Goal: Task Accomplishment & Management: Manage account settings

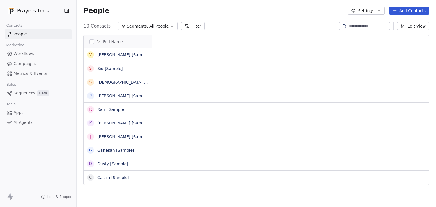
scroll to position [5, 5]
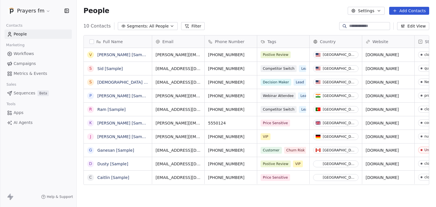
click at [42, 14] on html "Prayers fm Contacts People Marketing Workflows Campaigns Metrics & Events Sales…" at bounding box center [218, 103] width 436 height 207
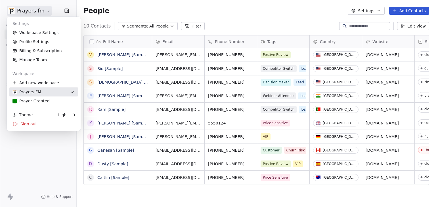
click at [32, 100] on div "Prayer Granted" at bounding box center [30, 101] width 37 height 6
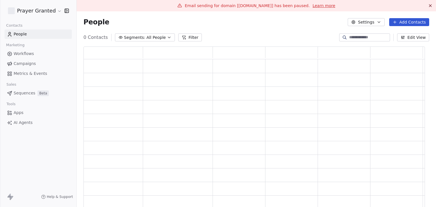
scroll to position [164, 337]
click at [33, 14] on html "Prayer Granted Contacts People Marketing Workflows Campaigns Metrics & Events S…" at bounding box center [218, 103] width 436 height 207
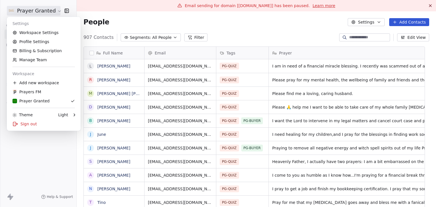
scroll to position [178, 351]
click at [41, 35] on link "Workspace Settings" at bounding box center [43, 32] width 69 height 9
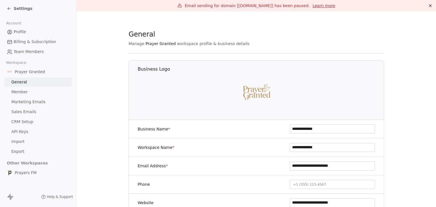
click at [29, 114] on span "Sales Emails" at bounding box center [23, 112] width 25 height 6
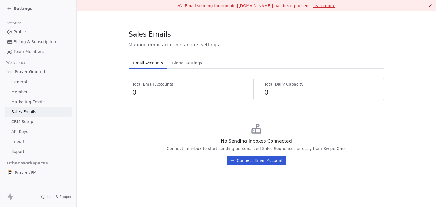
click at [12, 6] on div "Settings" at bounding box center [20, 9] width 26 height 6
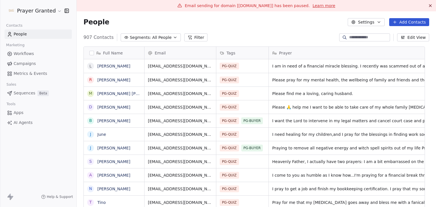
scroll to position [178, 351]
click at [56, 13] on html "Prayer Granted Contacts People Marketing Workflows Campaigns Metrics & Events S…" at bounding box center [218, 103] width 436 height 207
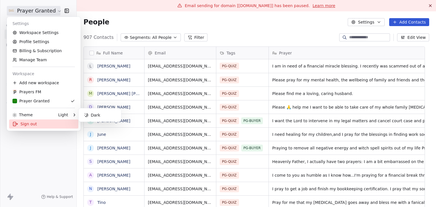
click at [37, 126] on div "Sign out" at bounding box center [43, 124] width 69 height 9
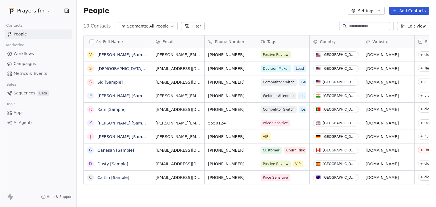
scroll to position [178, 355]
click at [44, 11] on html "Prayers fm Contacts People Marketing Workflows Campaigns Metrics & Events Sales…" at bounding box center [218, 103] width 436 height 207
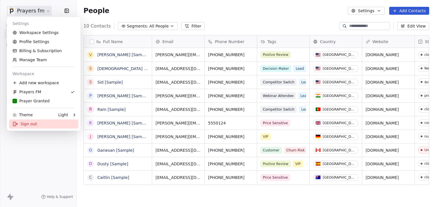
click at [20, 126] on div "Sign out" at bounding box center [43, 124] width 69 height 9
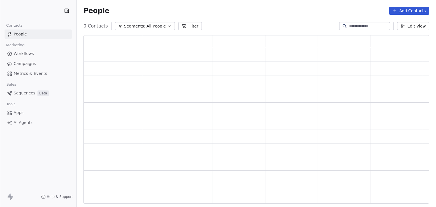
scroll to position [164, 341]
